Goal: Information Seeking & Learning: Learn about a topic

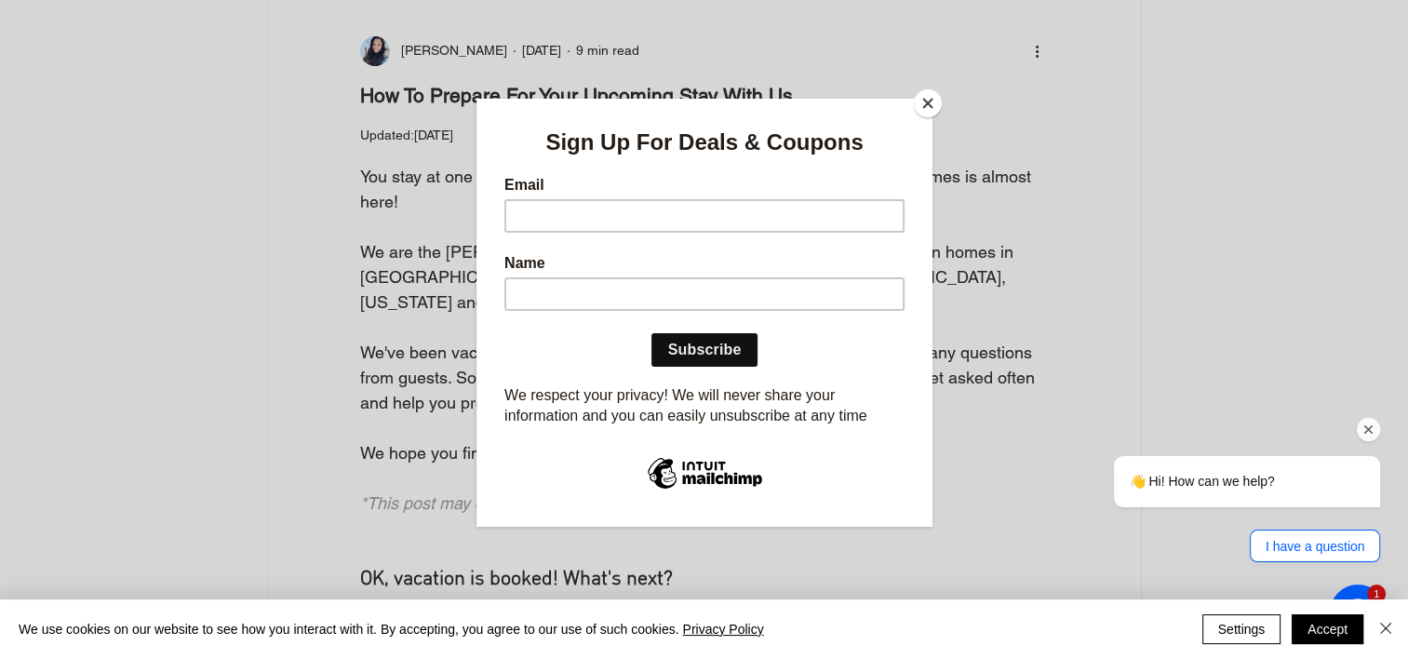
scroll to position [267, 0]
click at [923, 98] on button "Close" at bounding box center [928, 103] width 28 height 28
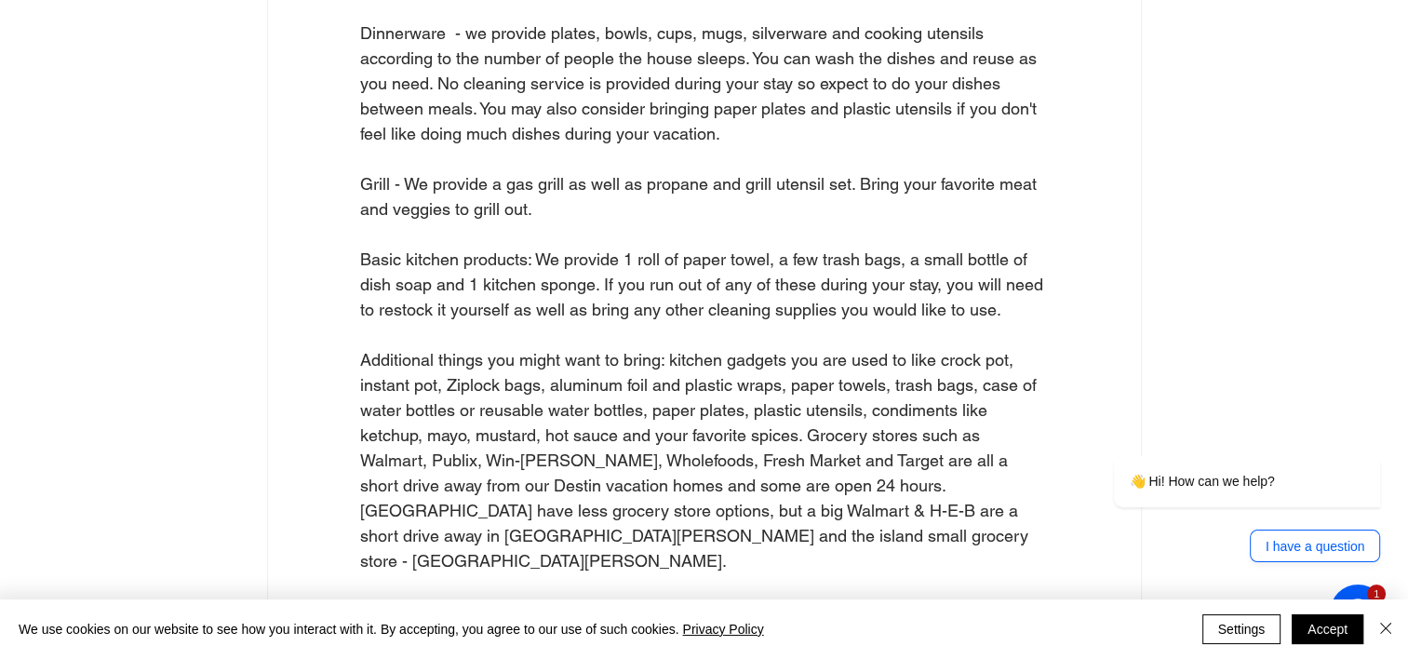
scroll to position [3601, 0]
click at [1153, 234] on div "All Posts travel Destin Shopping Activities Food Restaurants Things to do More …" at bounding box center [704, 355] width 912 height 7606
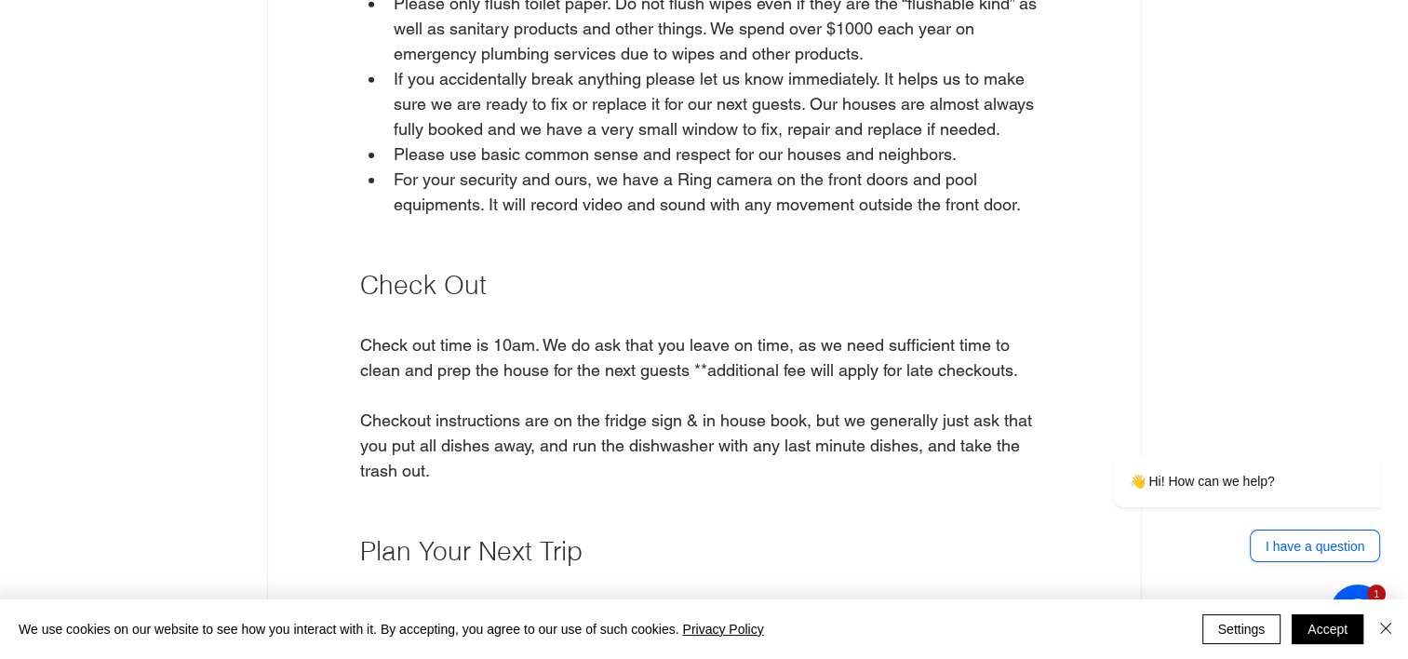
scroll to position [6063, 0]
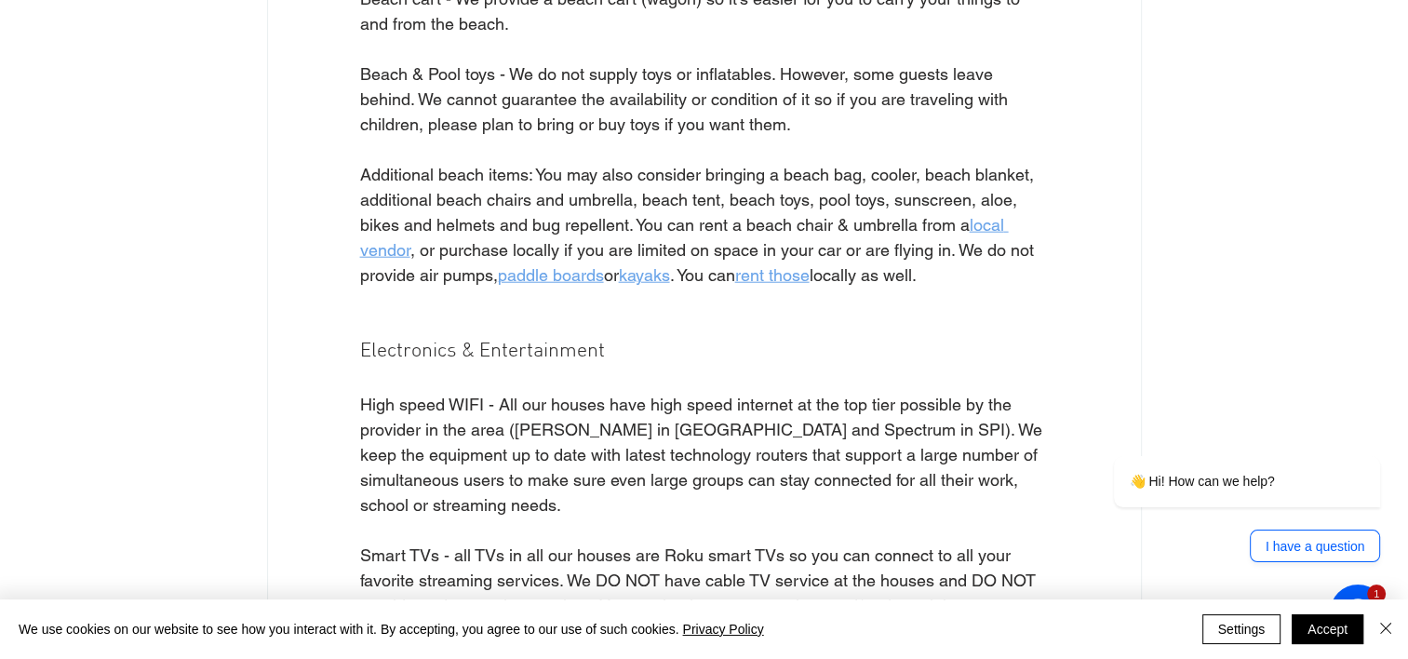
scroll to position [4645, 0]
click at [991, 215] on span "local vendor" at bounding box center [684, 237] width 649 height 45
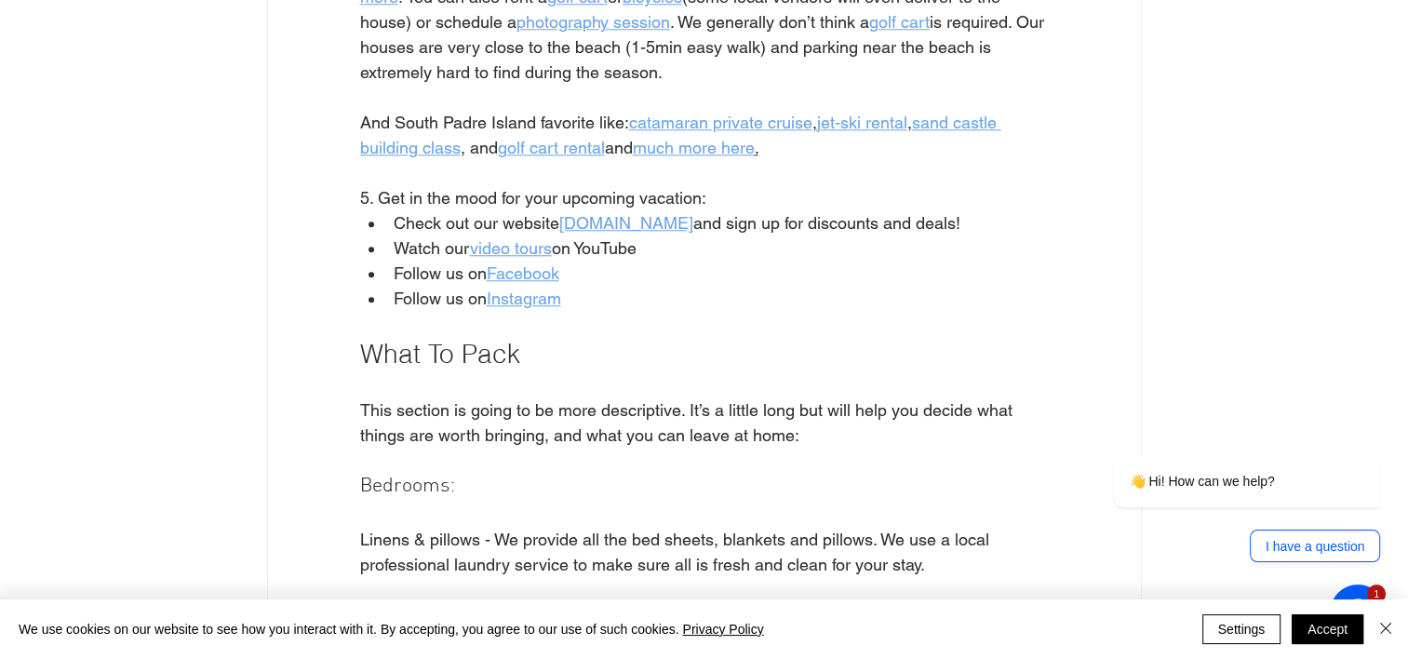
scroll to position [1778, 0]
click at [517, 249] on span "video tours" at bounding box center [511, 249] width 82 height 20
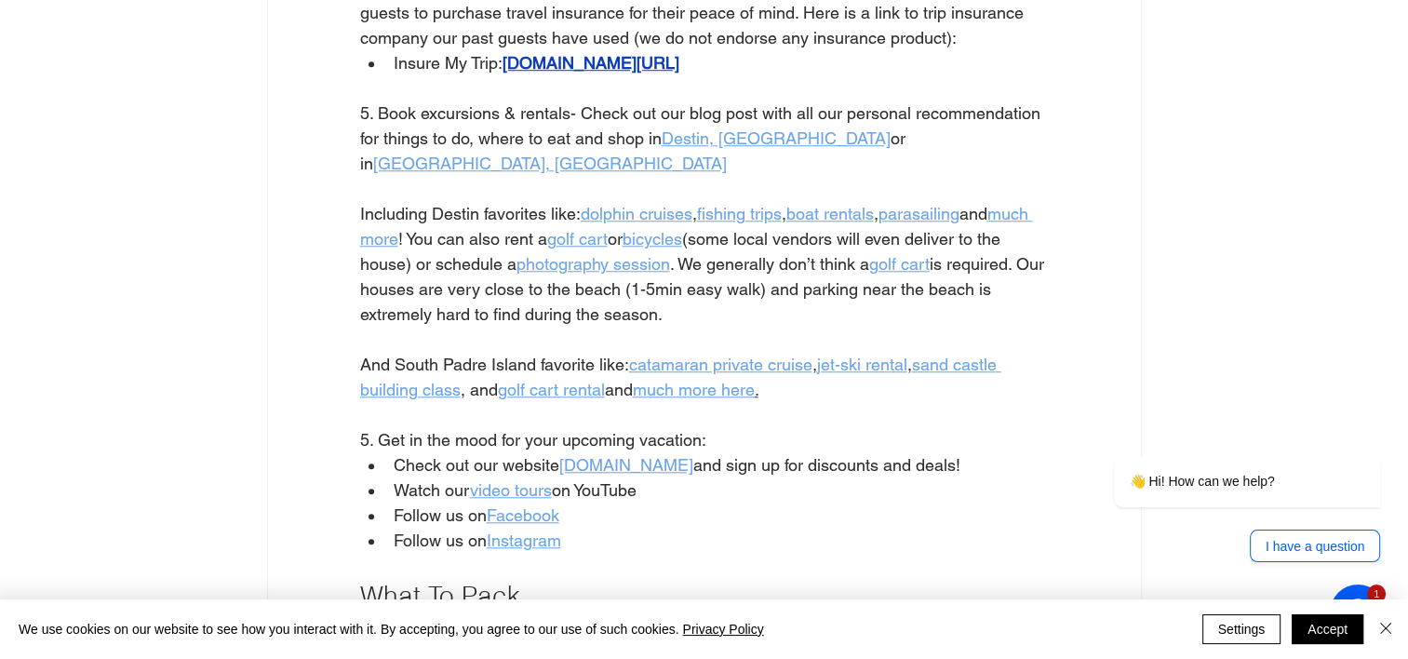
scroll to position [1536, 0]
click at [607, 208] on span "dolphin cruises" at bounding box center [637, 215] width 112 height 20
click at [712, 149] on span "Destin, FL" at bounding box center [776, 139] width 229 height 20
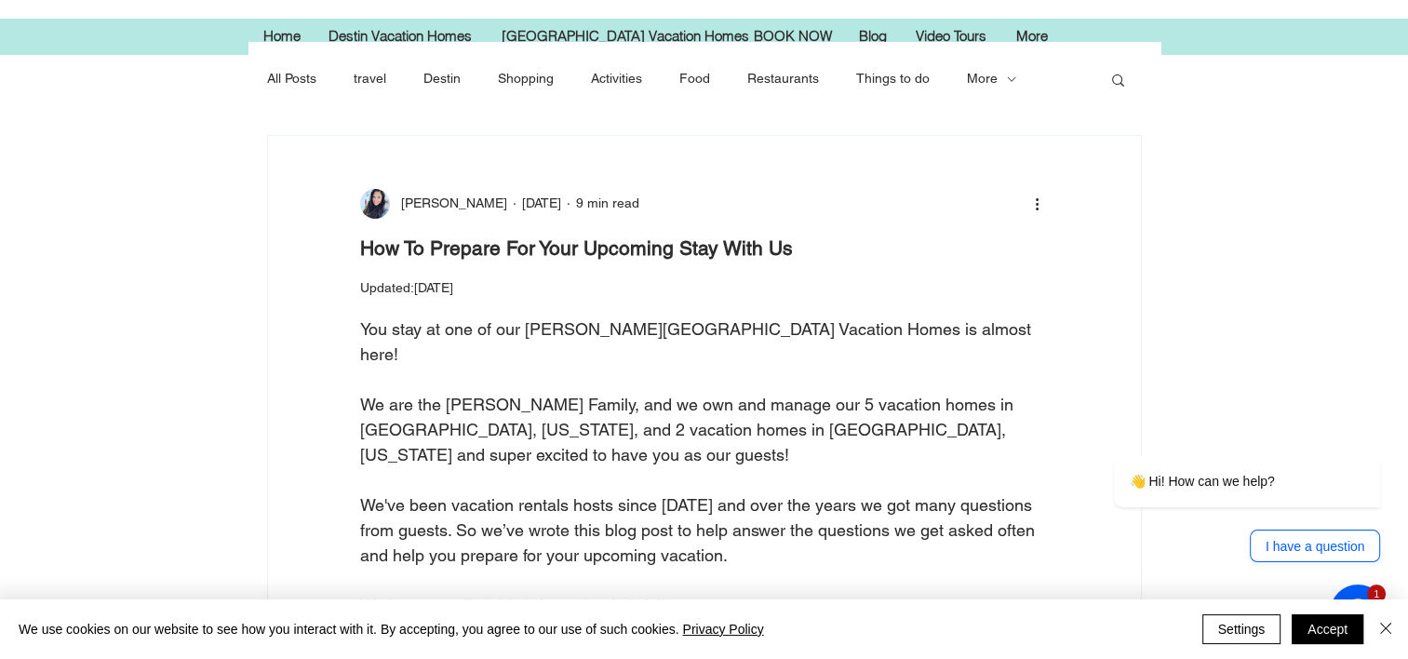
scroll to position [0, 0]
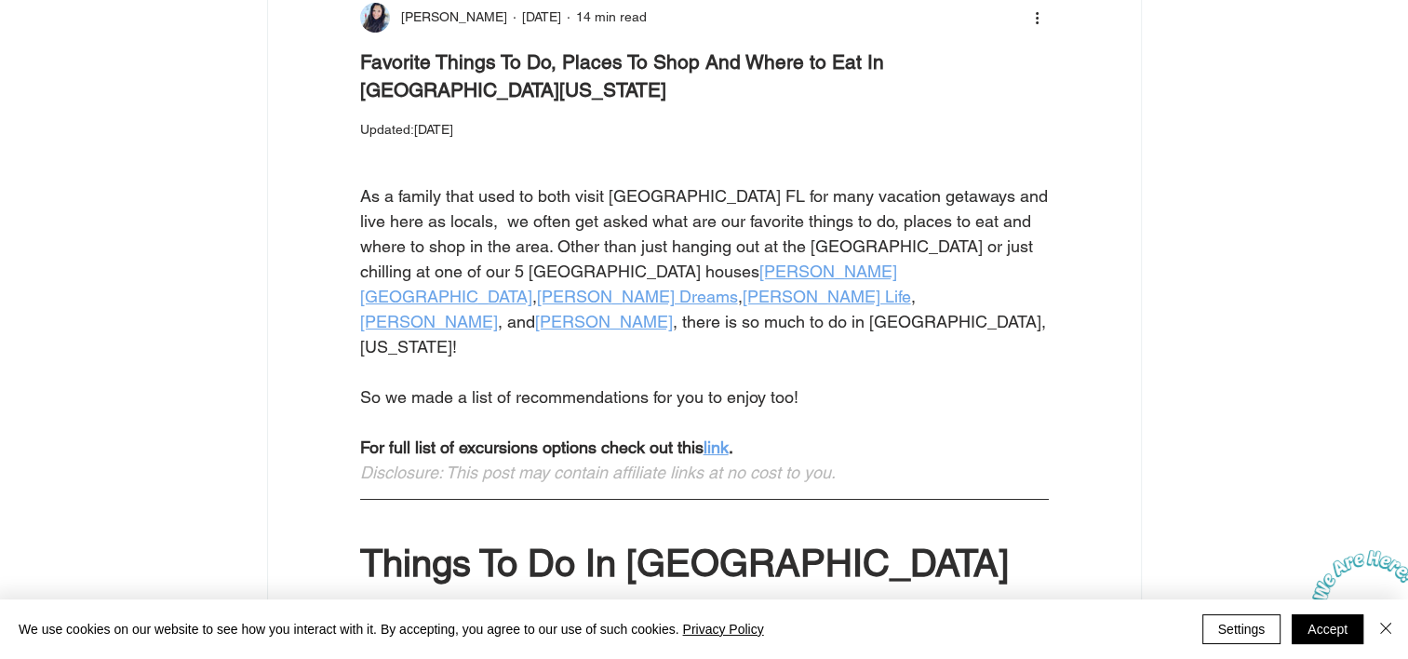
scroll to position [300, 0]
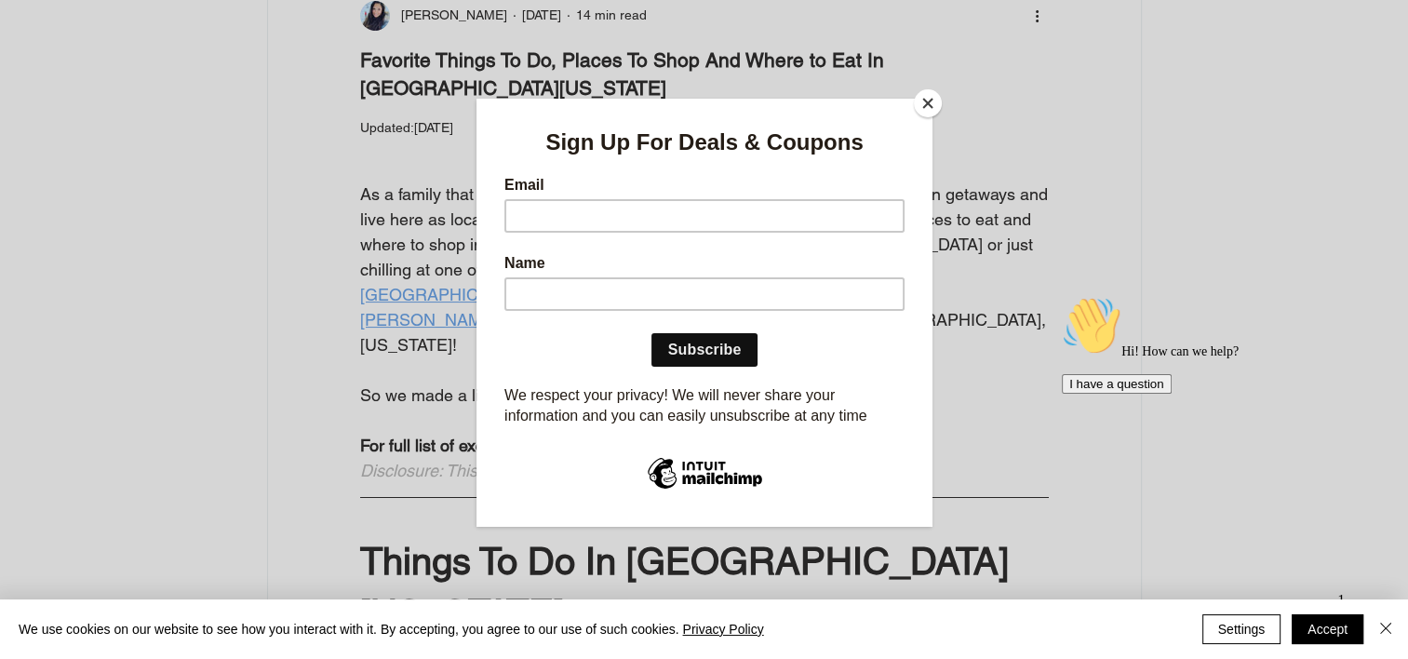
click at [922, 104] on button "Close" at bounding box center [928, 103] width 28 height 28
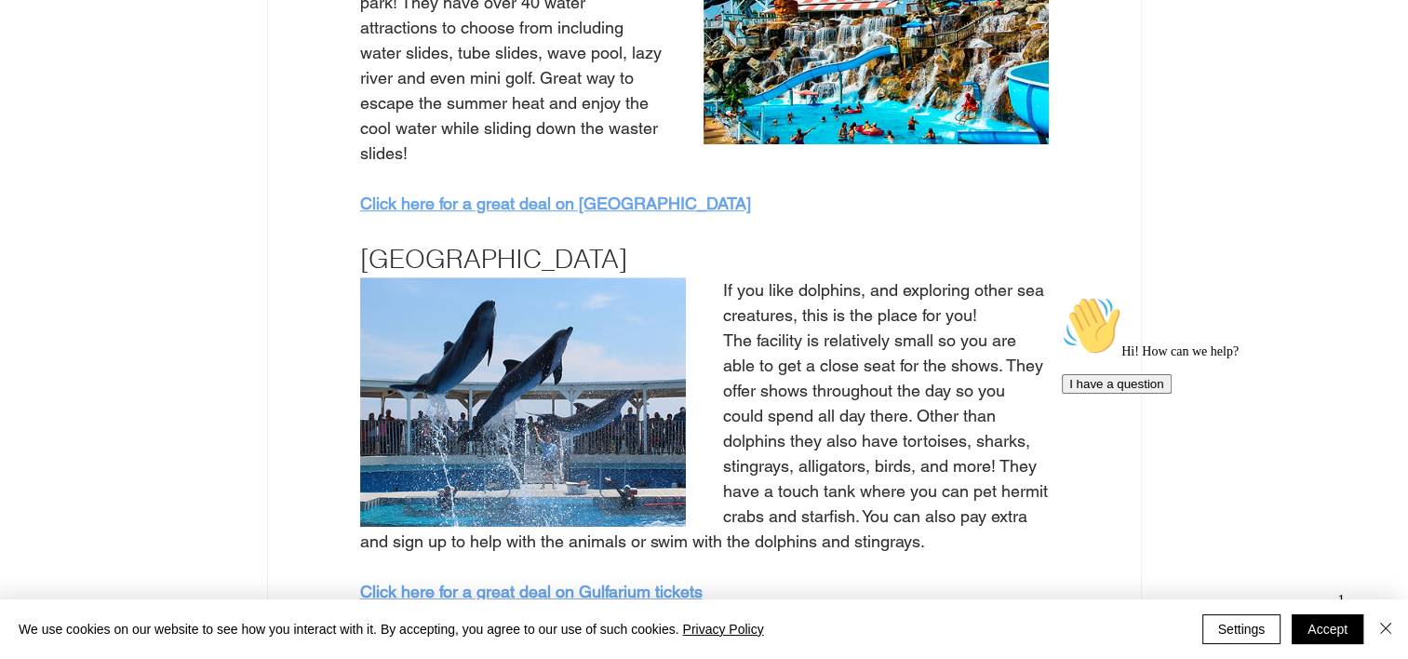
scroll to position [1087, 0]
click at [536, 581] on span "Click here for a great deal on Gulfarium tickets" at bounding box center [531, 591] width 342 height 20
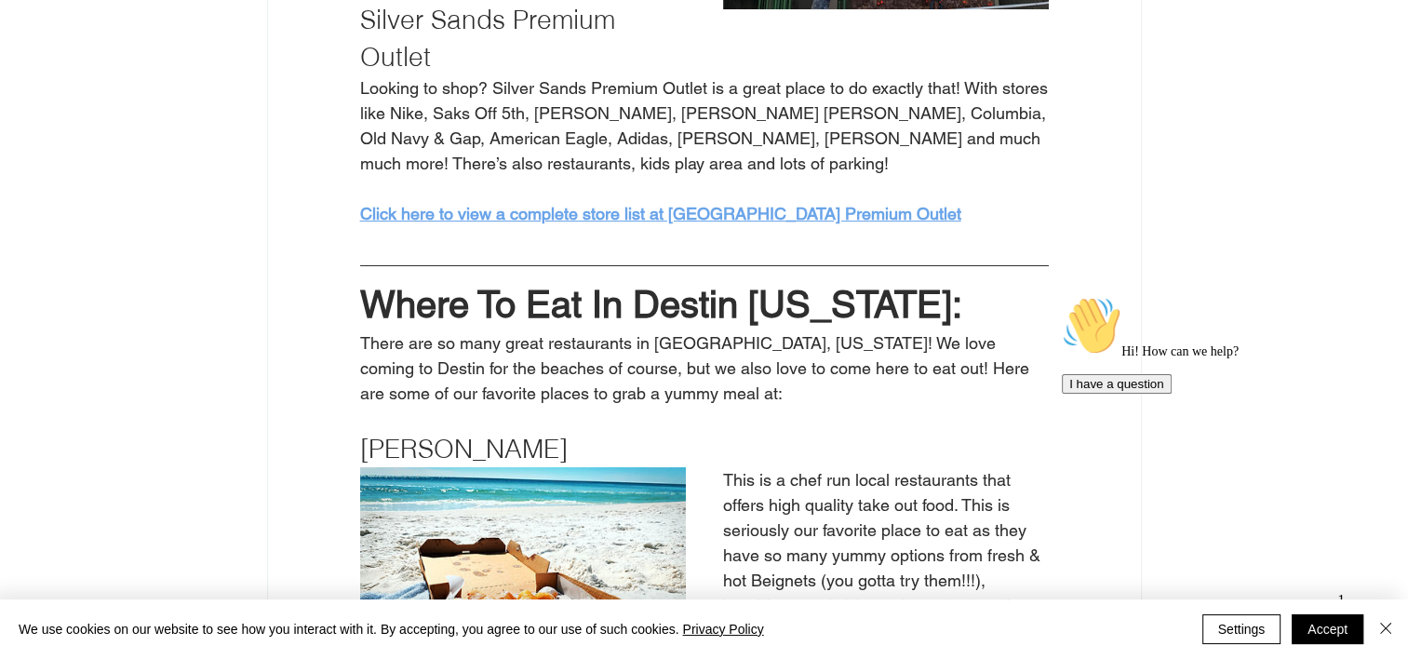
scroll to position [9442, 0]
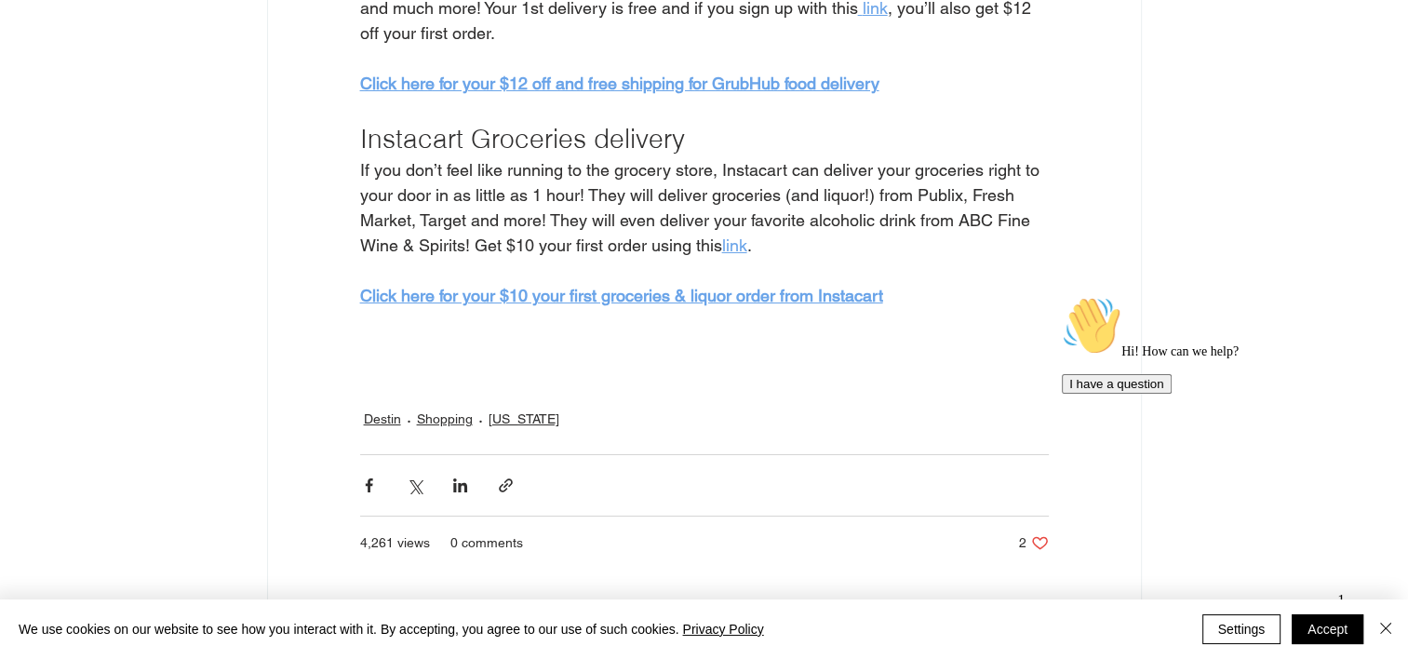
scroll to position [15706, 0]
